Goal: Transaction & Acquisition: Book appointment/travel/reservation

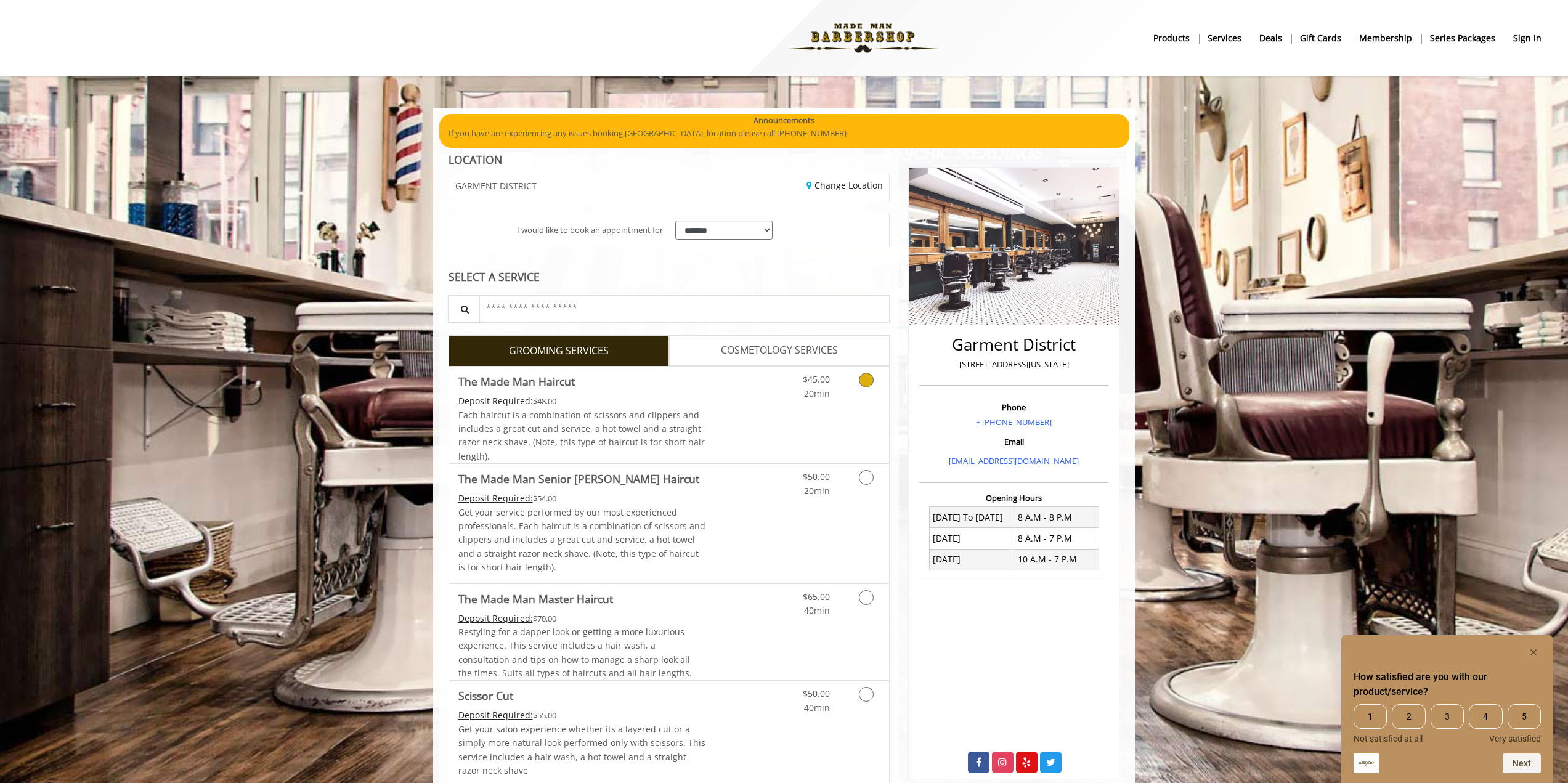
click at [857, 383] on link "Grooming services" at bounding box center [864, 384] width 31 height 34
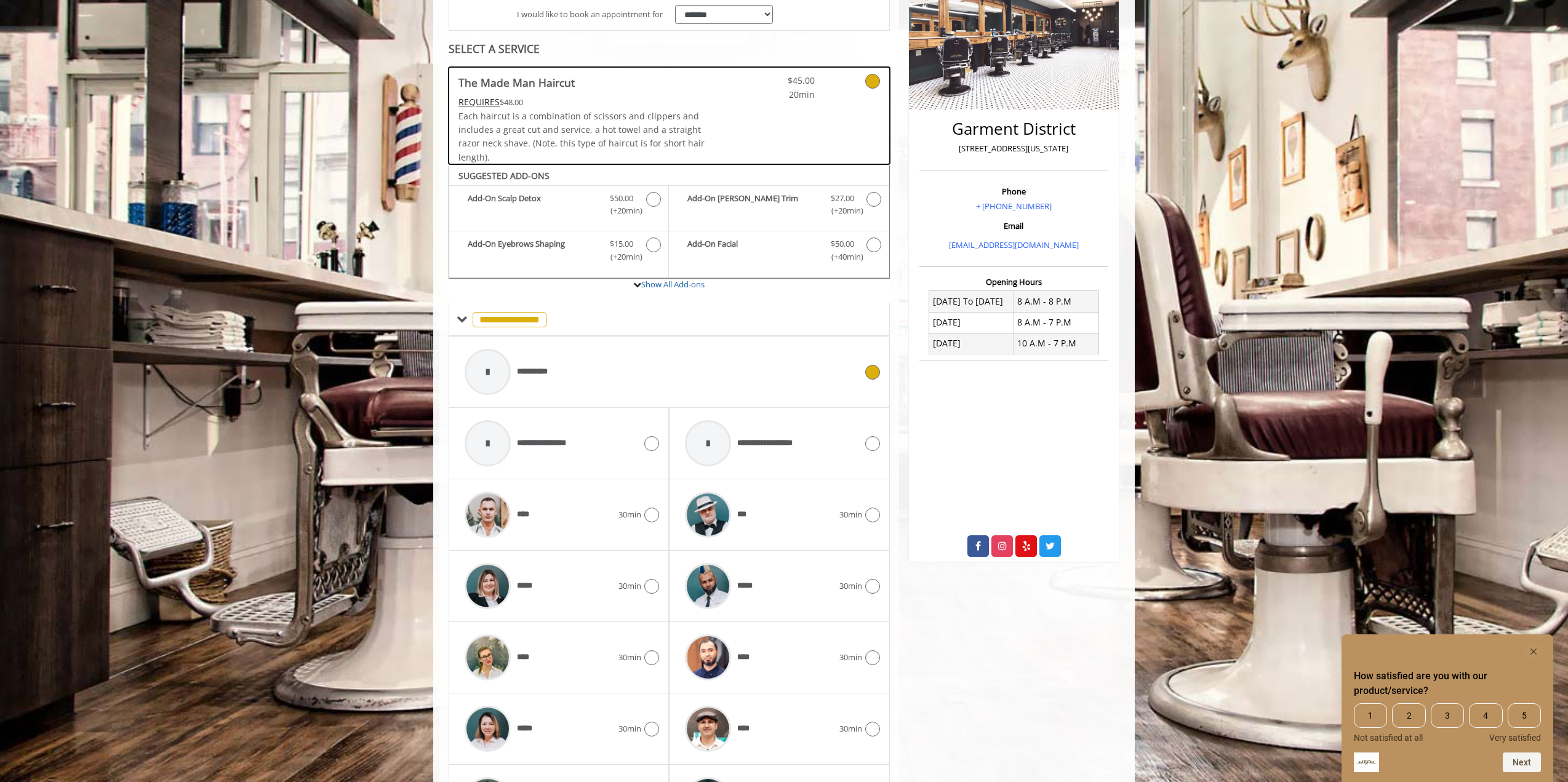
scroll to position [313, 0]
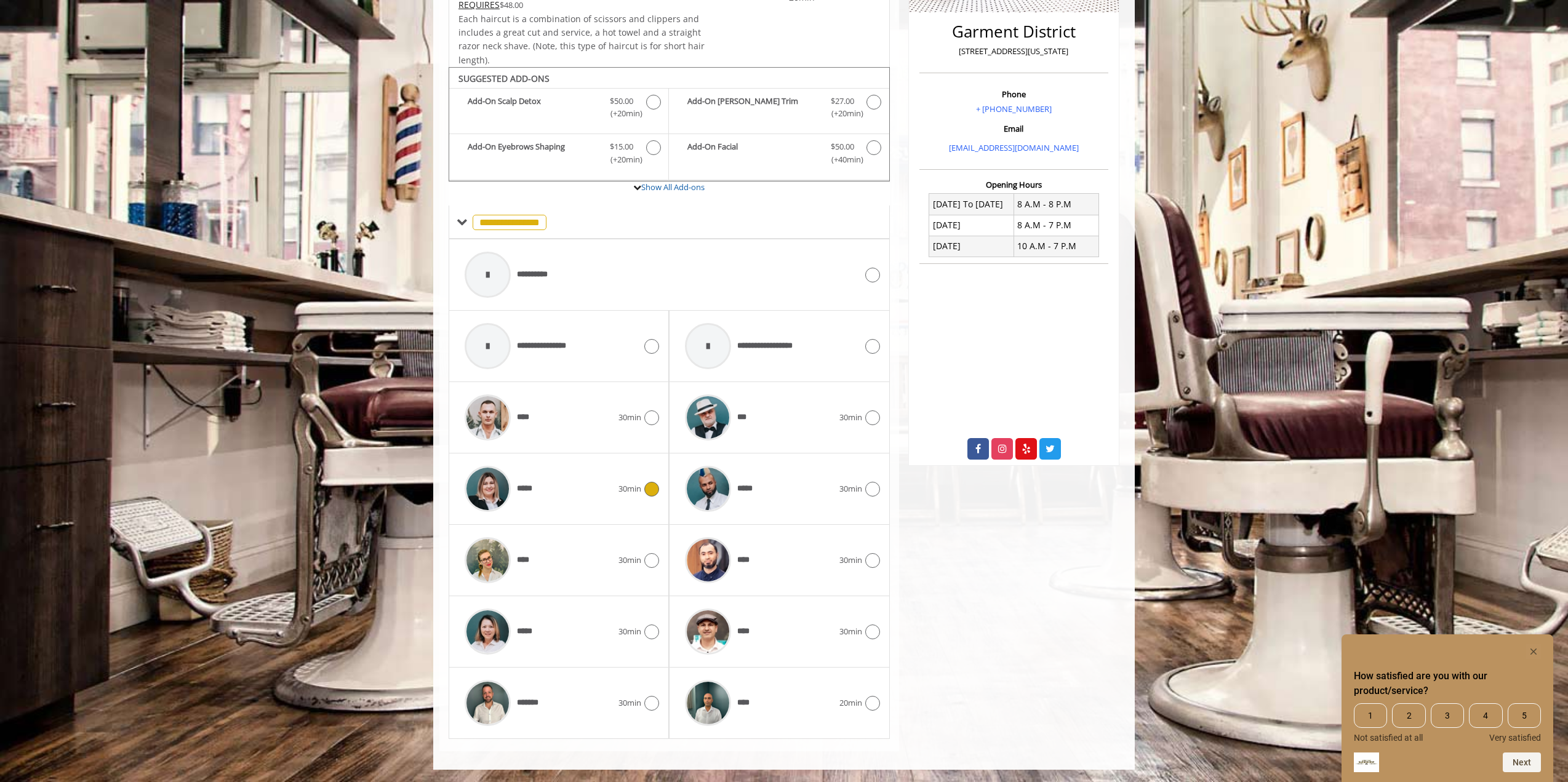
click at [566, 493] on div "*****" at bounding box center [539, 489] width 160 height 58
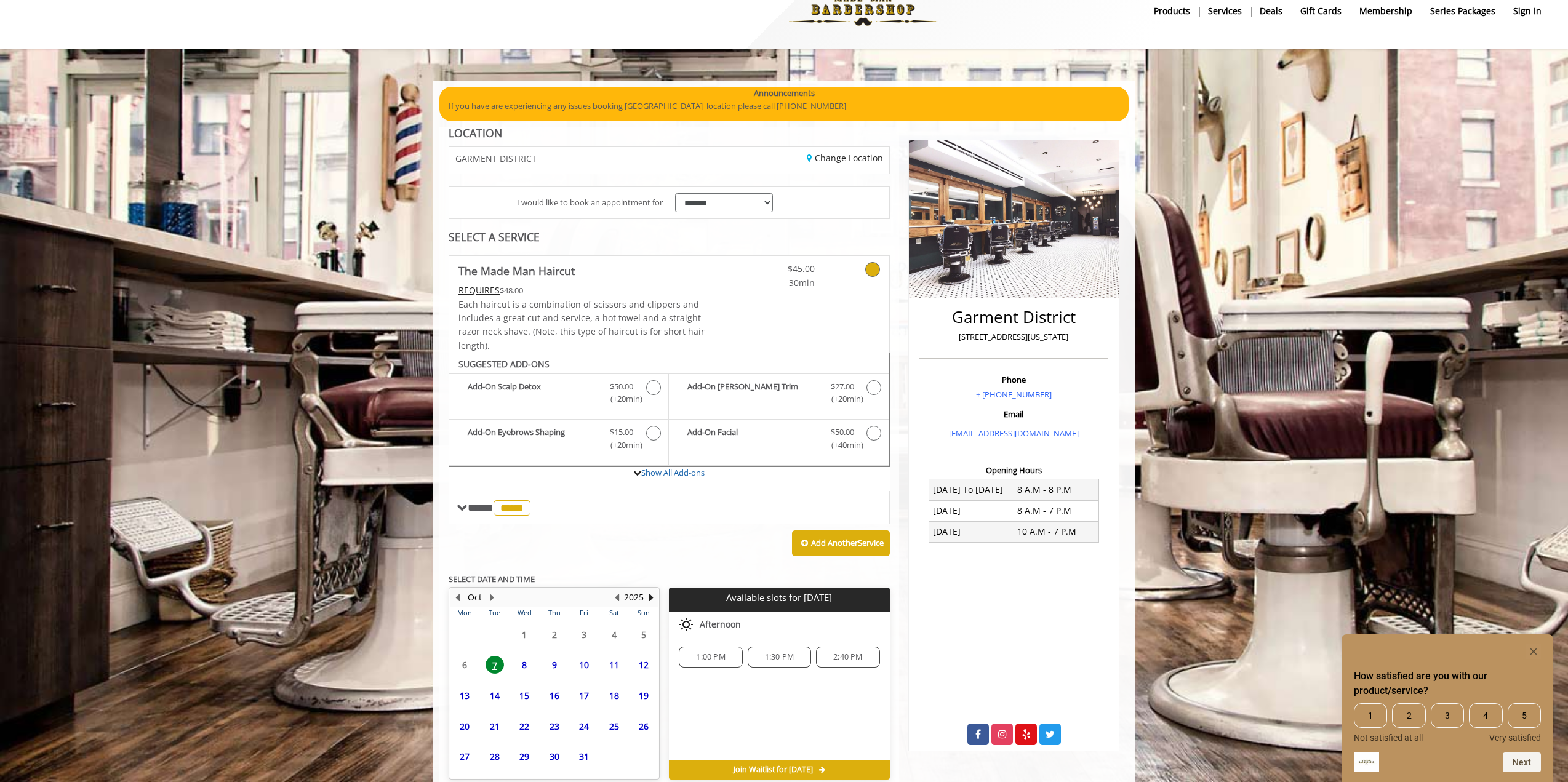
scroll to position [86, 0]
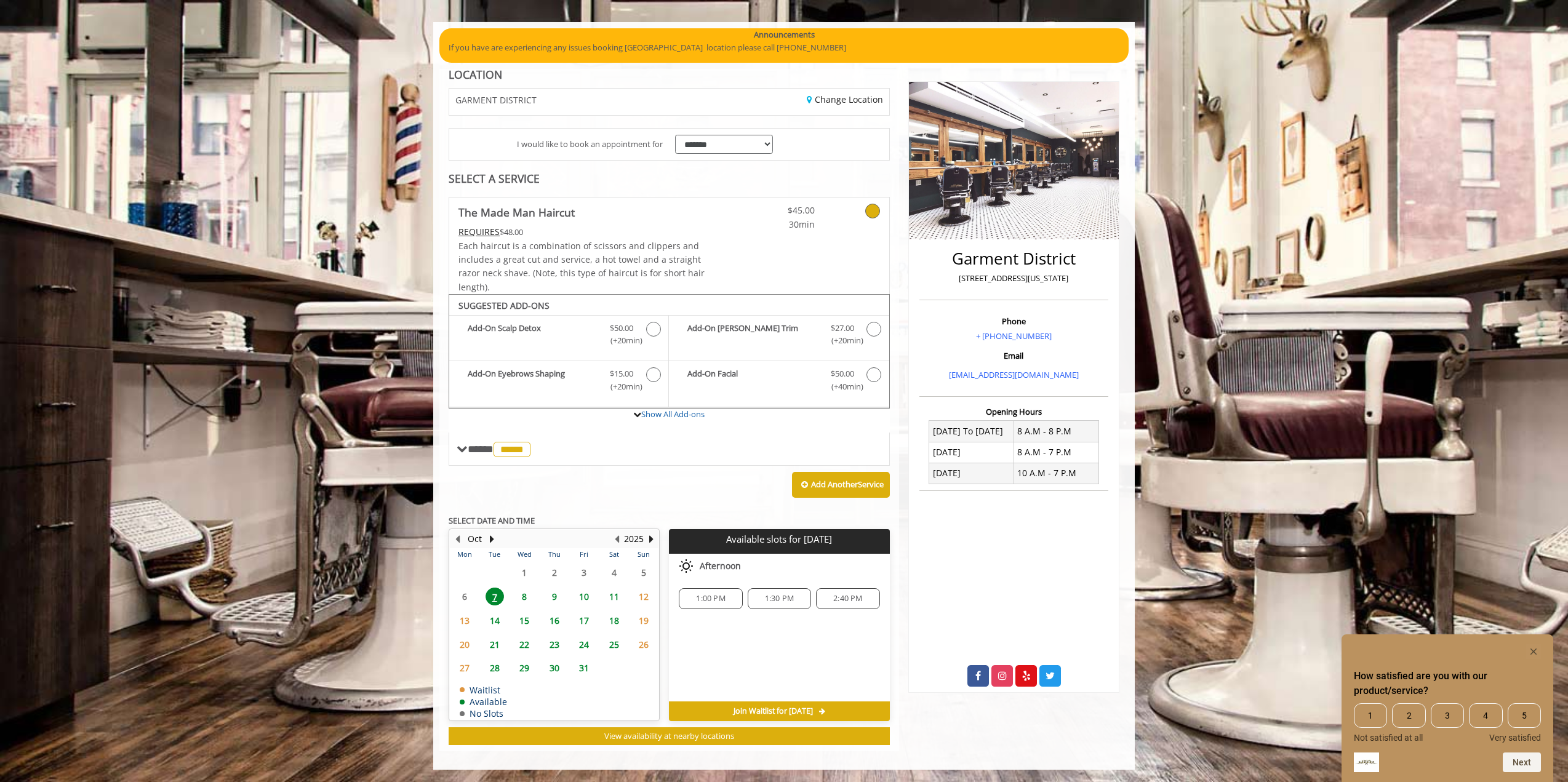
click at [851, 600] on span "2:40 PM" at bounding box center [848, 599] width 29 height 10
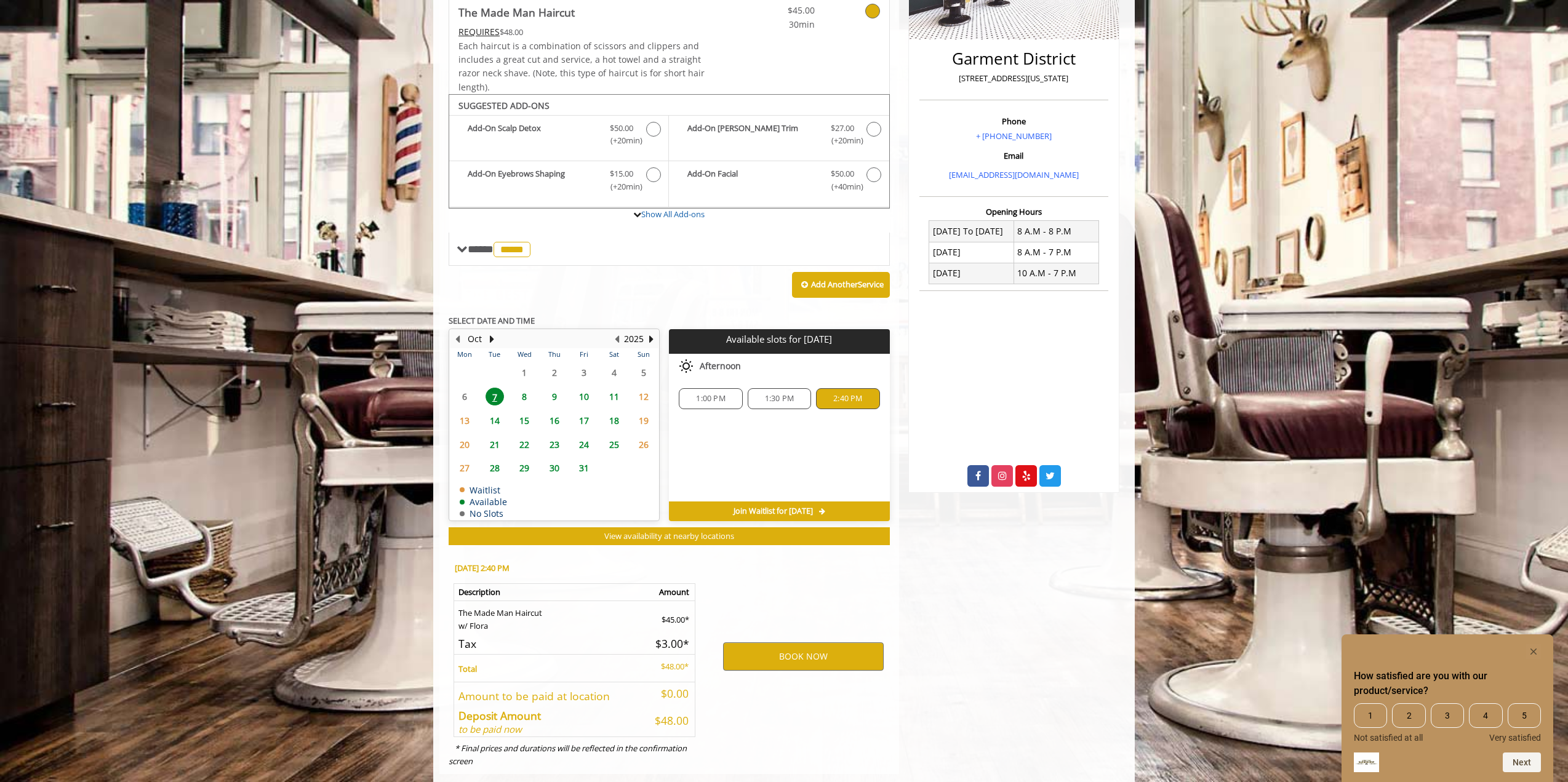
scroll to position [308, 0]
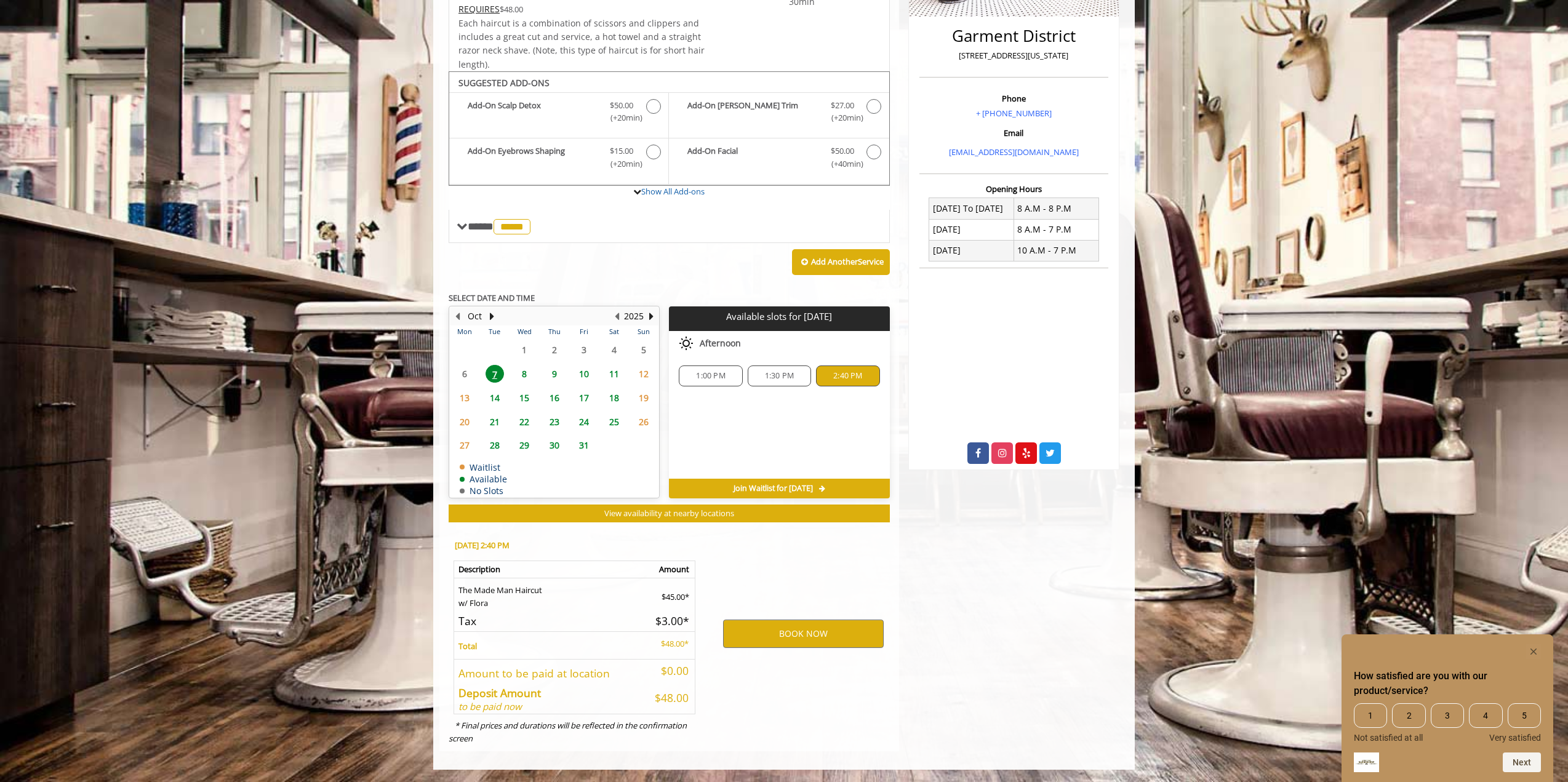
click at [781, 375] on span "1:30 PM" at bounding box center [779, 376] width 29 height 10
click at [789, 417] on div "Choose a time below for [DATE] Afternoon 1:00 PM 1:30 PM 2:40 PM" at bounding box center [779, 405] width 221 height 148
click at [732, 428] on div "Choose a time below for [DATE] Afternoon 1:00 PM 1:30 PM 2:40 PM" at bounding box center [779, 405] width 221 height 148
click at [714, 369] on div "1:00 PM" at bounding box center [710, 376] width 63 height 21
click at [785, 378] on span "1:30 PM" at bounding box center [779, 376] width 29 height 10
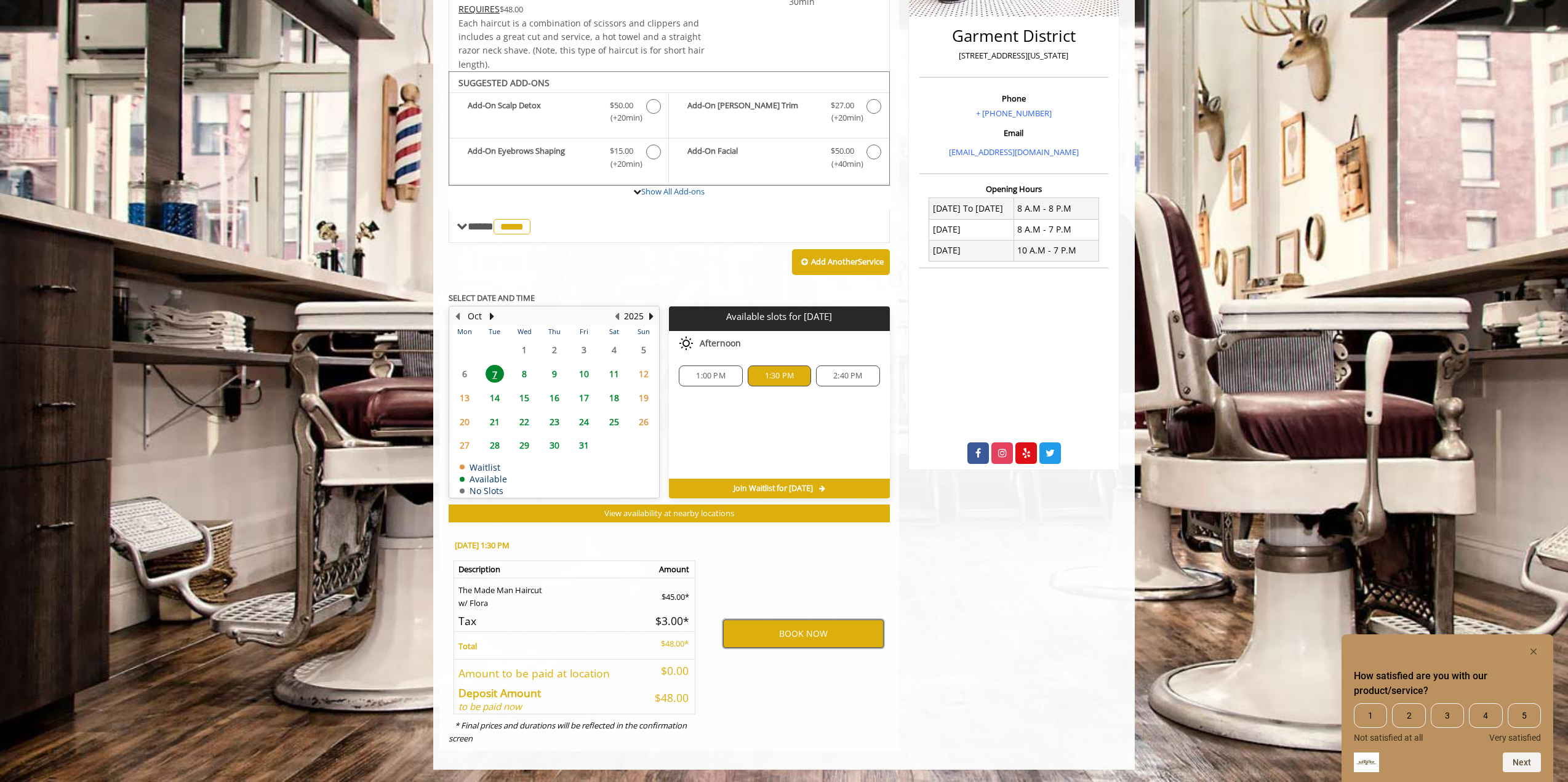
click at [789, 635] on button "BOOK NOW" at bounding box center [803, 634] width 161 height 29
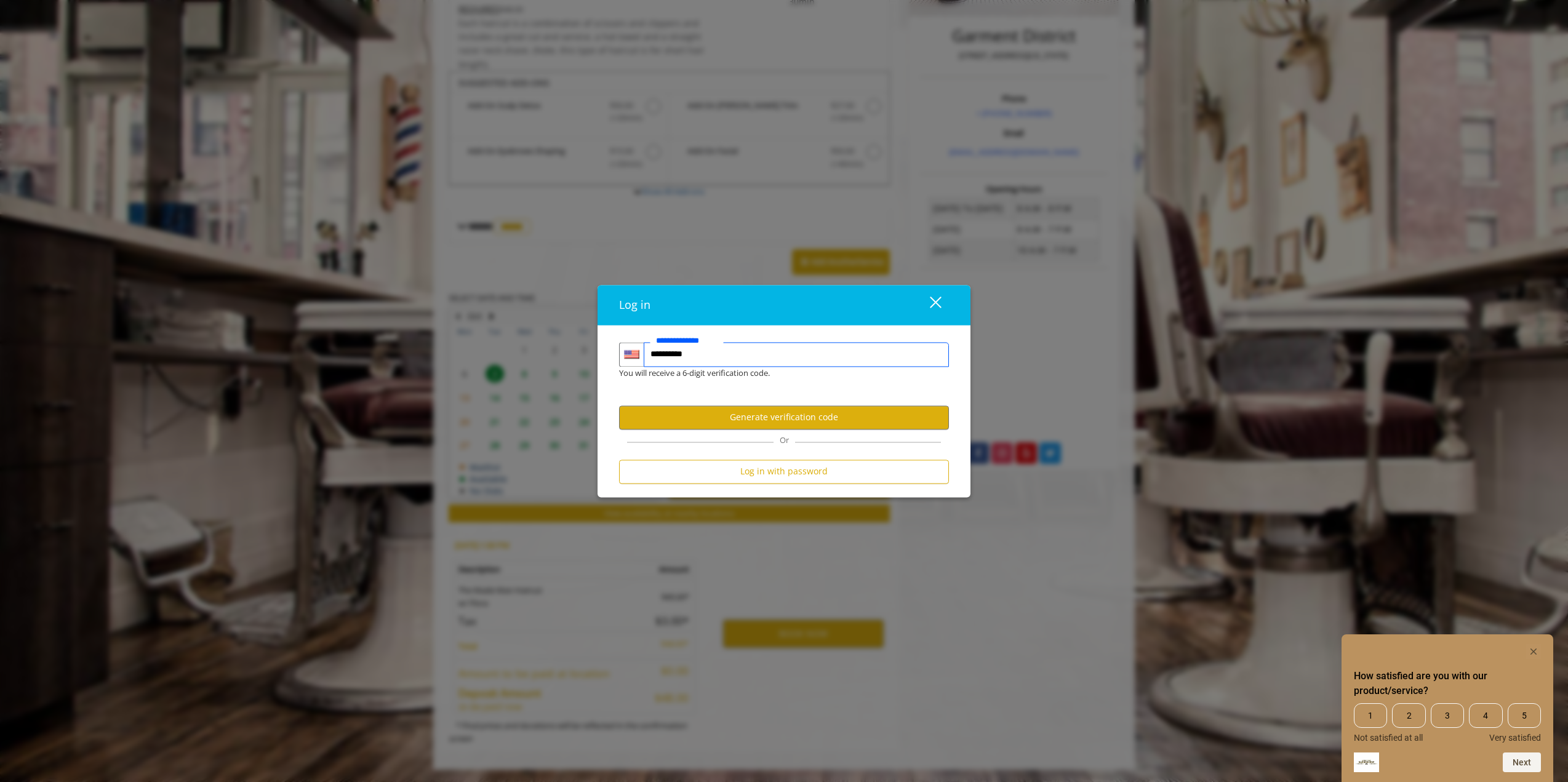
drag, startPoint x: 727, startPoint y: 361, endPoint x: 610, endPoint y: 356, distance: 117.1
click at [610, 356] on div "**********" at bounding box center [784, 416] width 348 height 148
type input "**********"
click at [781, 416] on button "Generate verification code" at bounding box center [784, 417] width 330 height 24
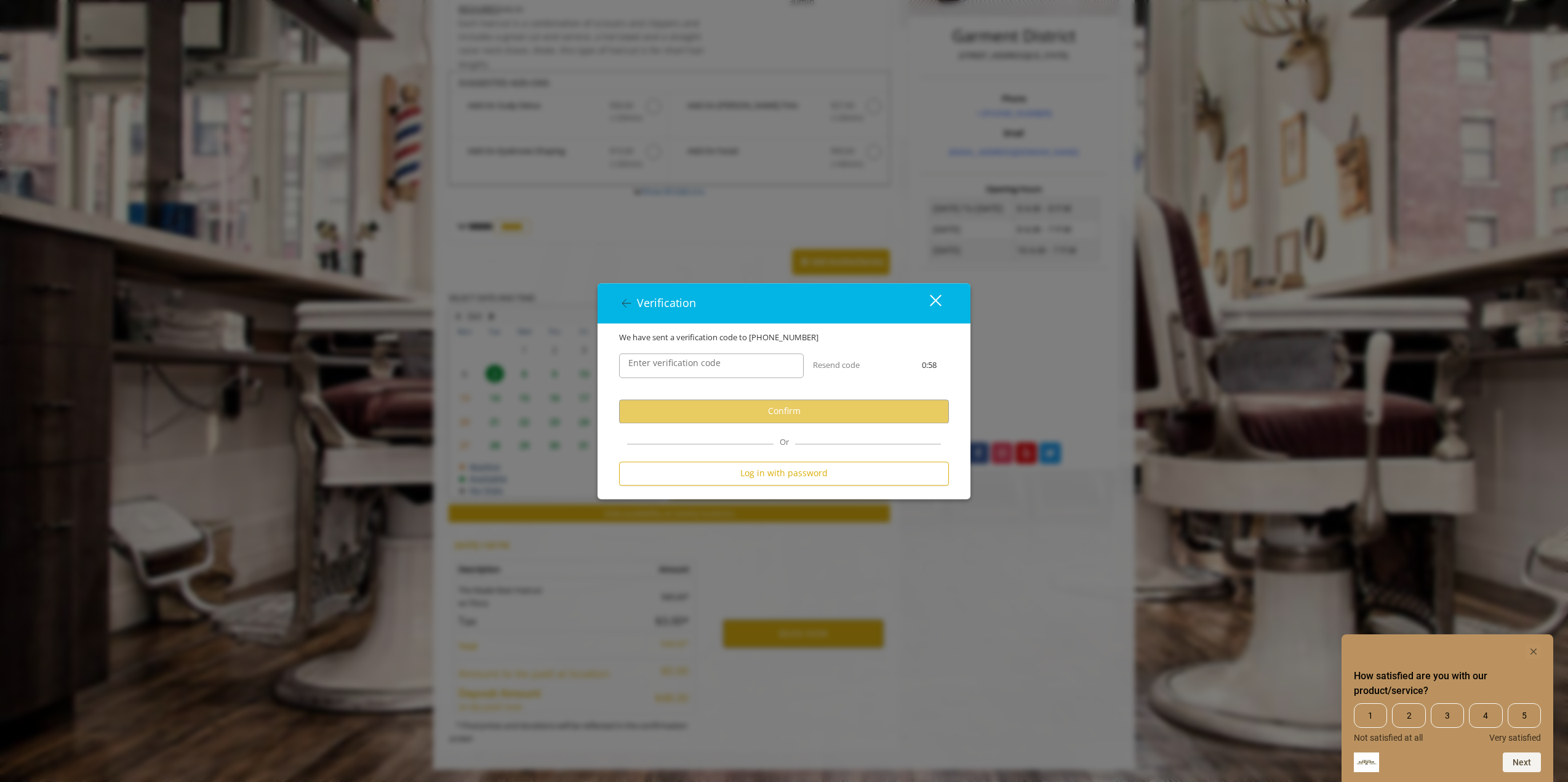
click at [688, 365] on label "Enter verification code" at bounding box center [675, 363] width 105 height 14
click at [688, 365] on input "Enter verification code" at bounding box center [711, 365] width 185 height 24
click at [667, 367] on input "Enter verification code" at bounding box center [711, 365] width 185 height 24
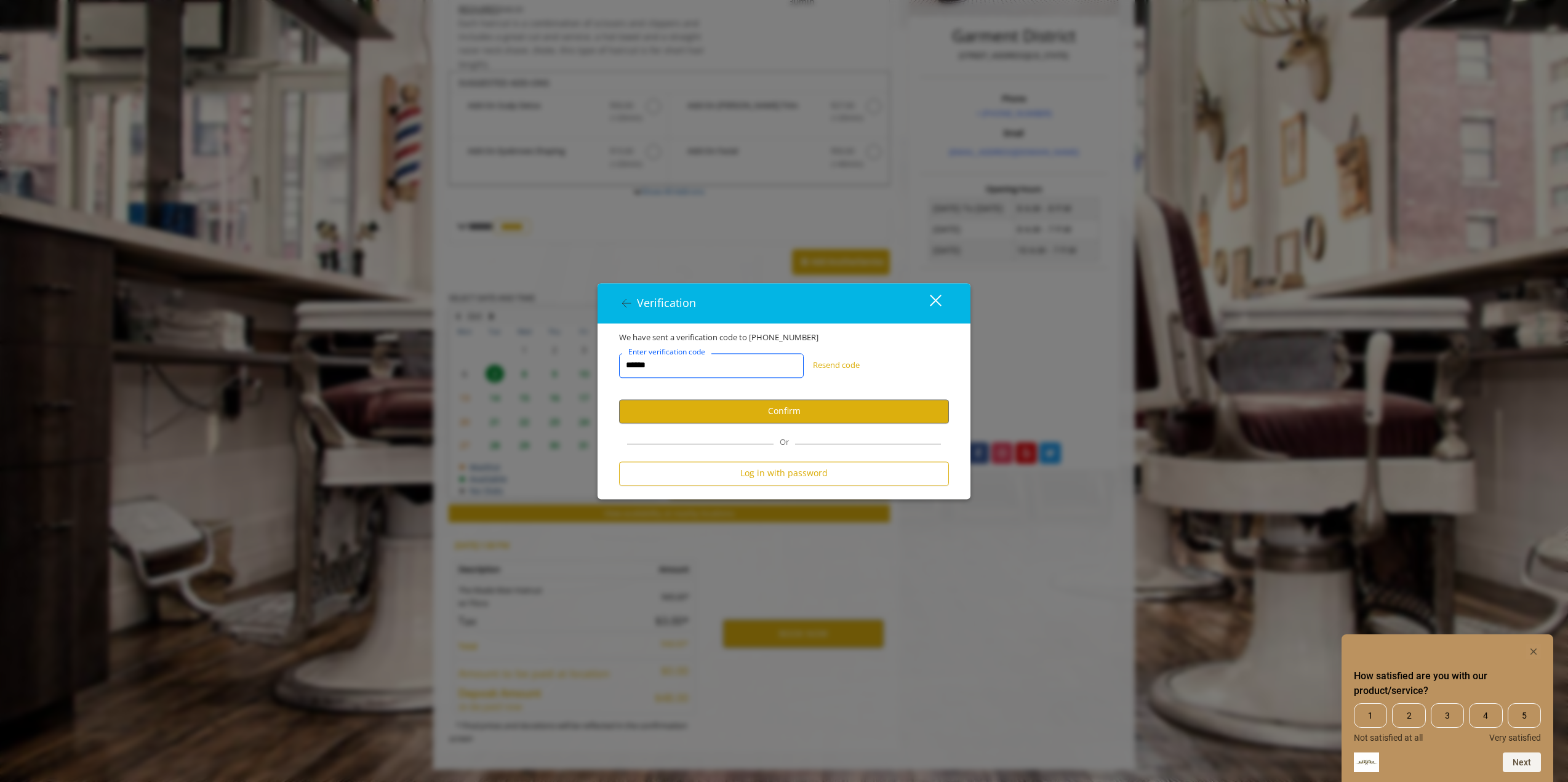
type input "******"
click at [800, 441] on div "Or" at bounding box center [784, 440] width 314 height 9
click at [797, 414] on button "Confirm" at bounding box center [784, 411] width 330 height 24
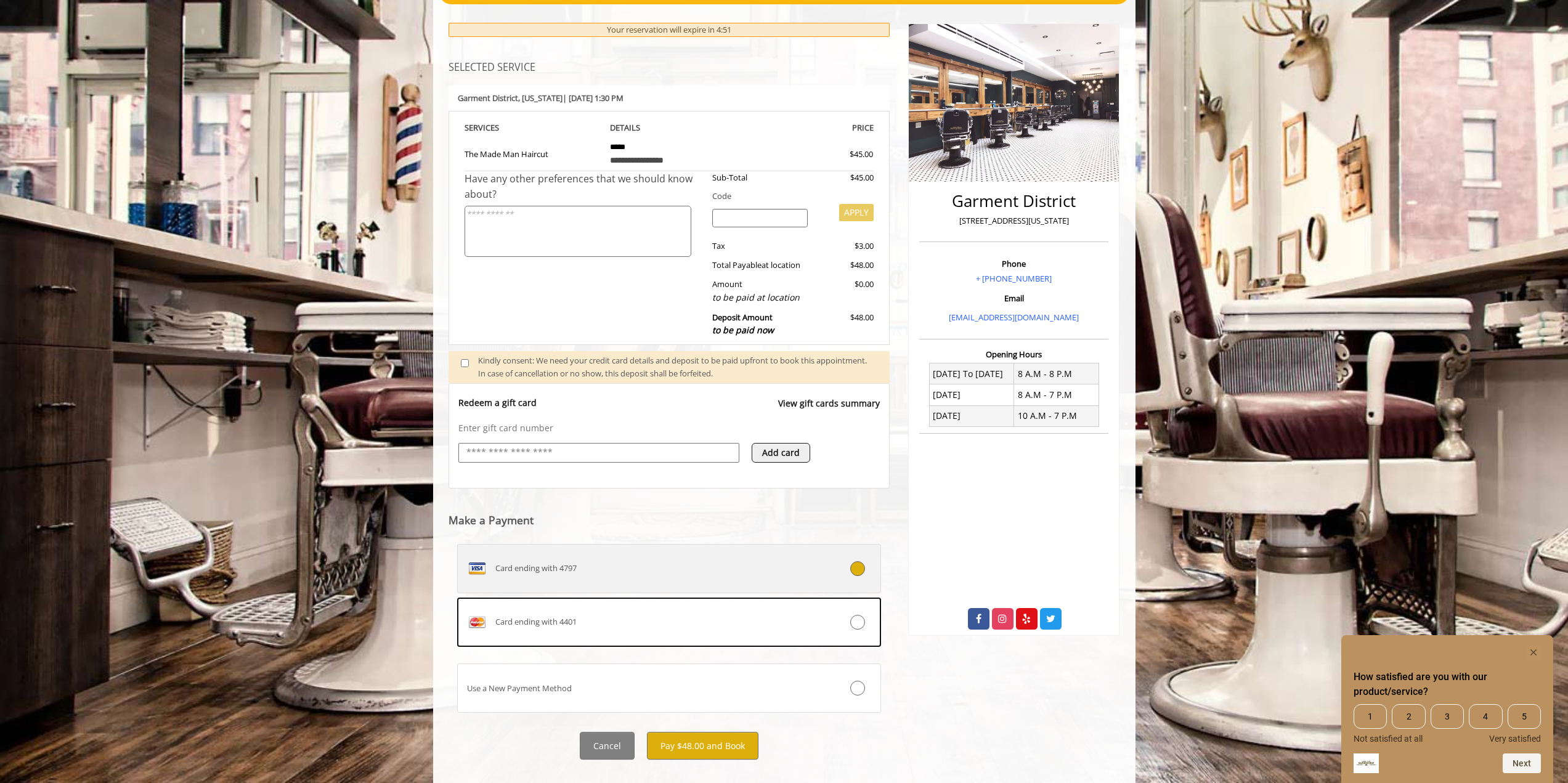
scroll to position [163, 0]
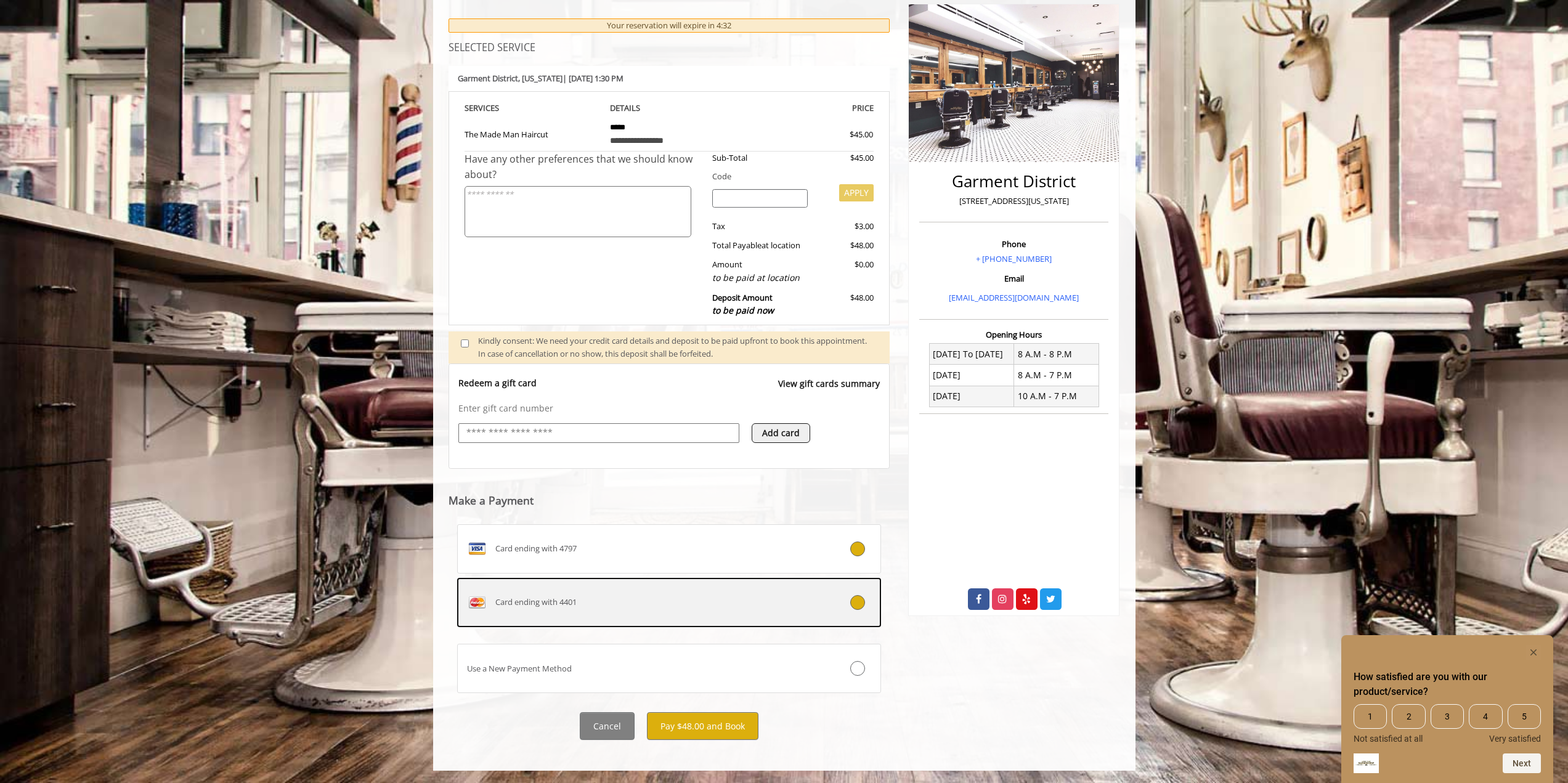
click at [622, 600] on div "Card ending with 4401" at bounding box center [634, 602] width 353 height 20
click at [694, 728] on button "Pay $48.00 and Book" at bounding box center [702, 726] width 111 height 28
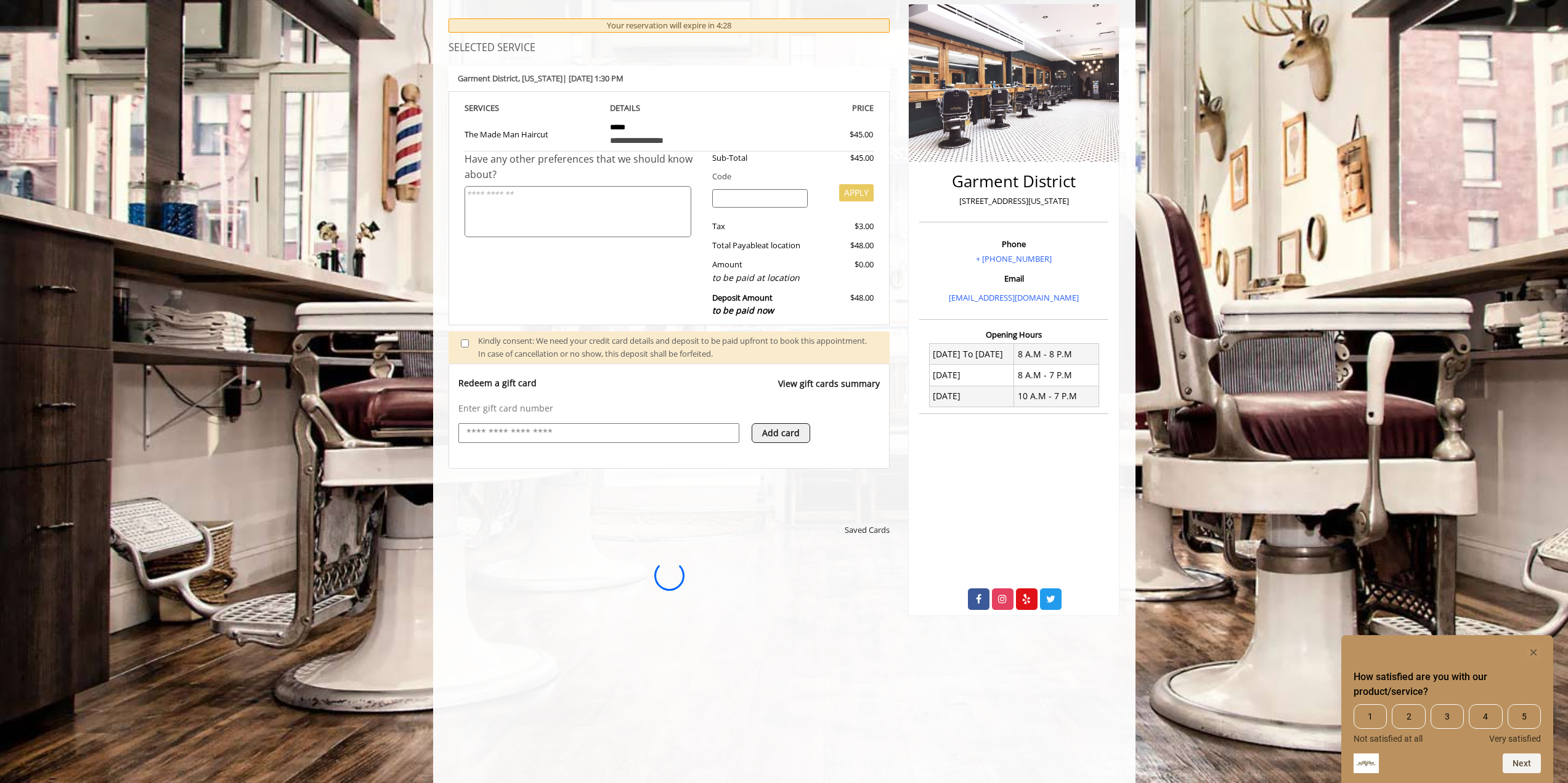
scroll to position [0, 0]
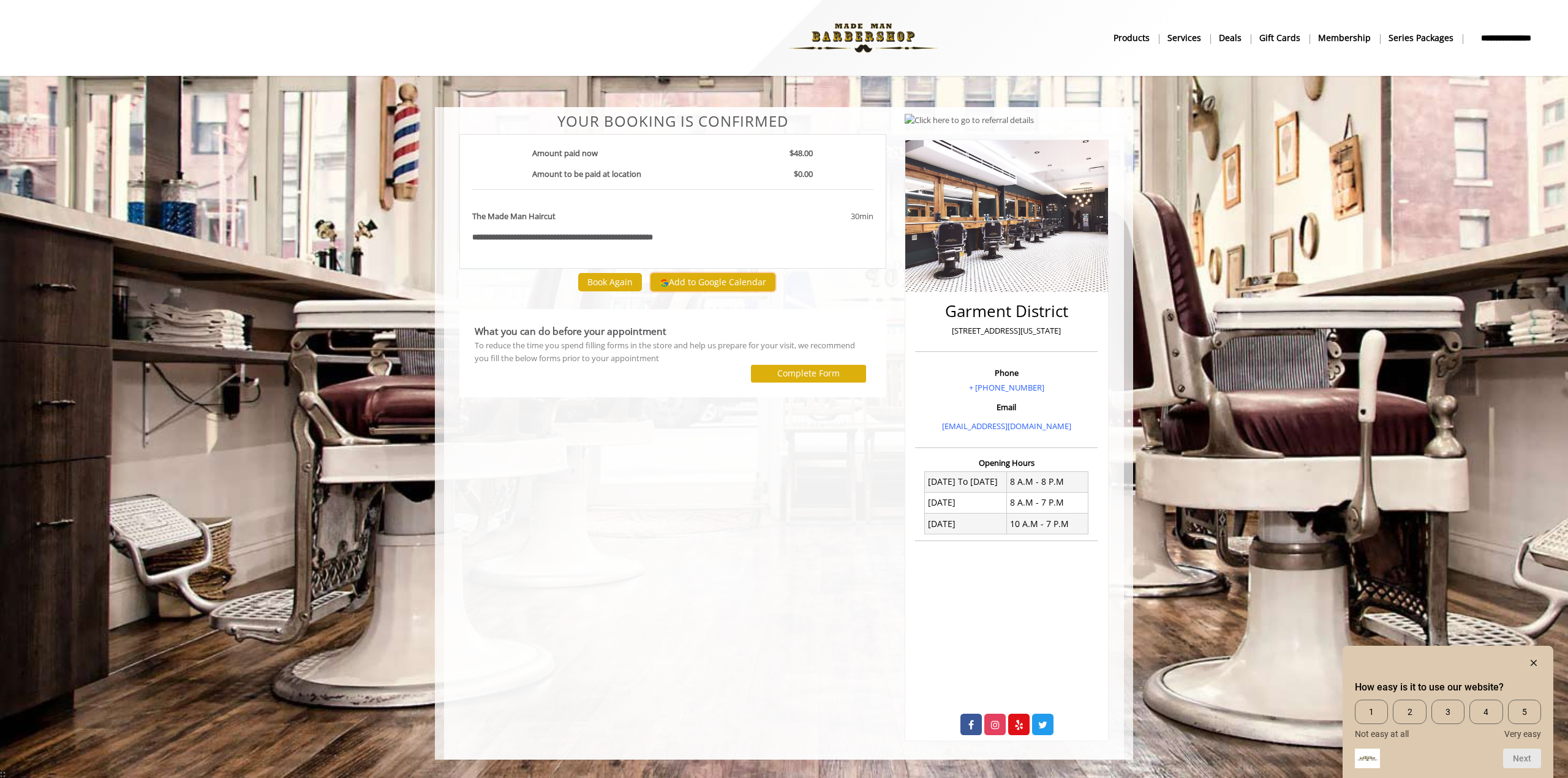
click at [708, 278] on button "Add to Google Calendar" at bounding box center [713, 282] width 125 height 18
